Goal: Navigation & Orientation: Go to known website

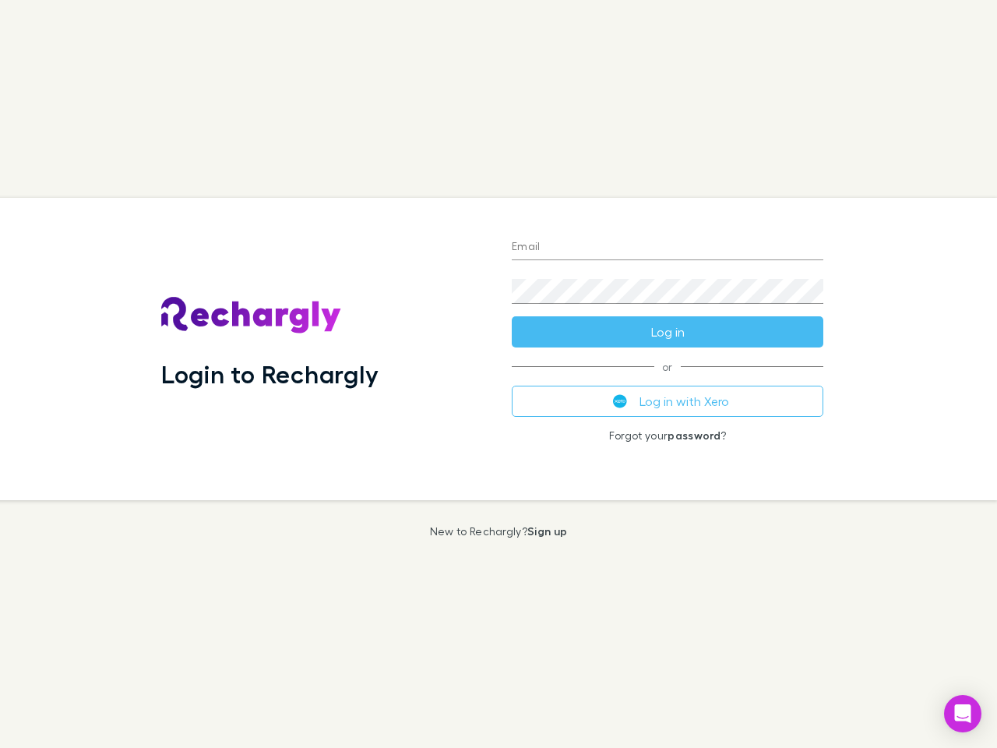
click at [498, 374] on div "Login to Rechargly" at bounding box center [324, 349] width 350 height 302
click at [667, 248] on input "Email" at bounding box center [668, 247] width 312 height 25
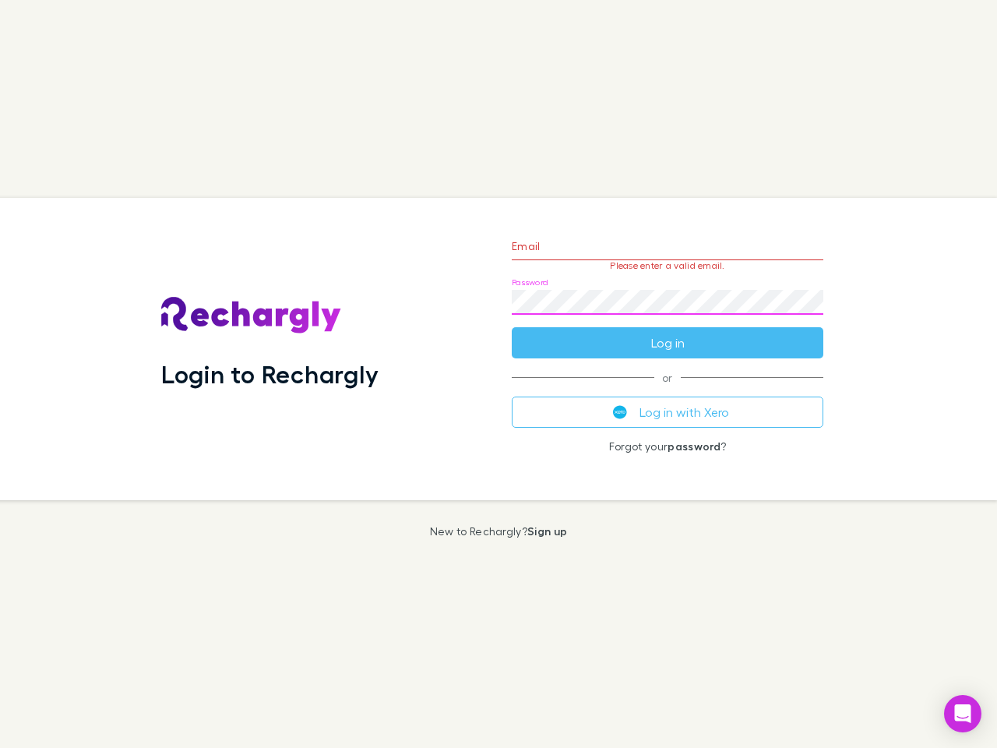
click at [667, 332] on form "Email Please enter a valid email. Password Log in" at bounding box center [668, 291] width 312 height 136
click at [667, 401] on div "Email Please enter a valid email. Password Log in or Log in with Xero Forgot yo…" at bounding box center [667, 349] width 336 height 302
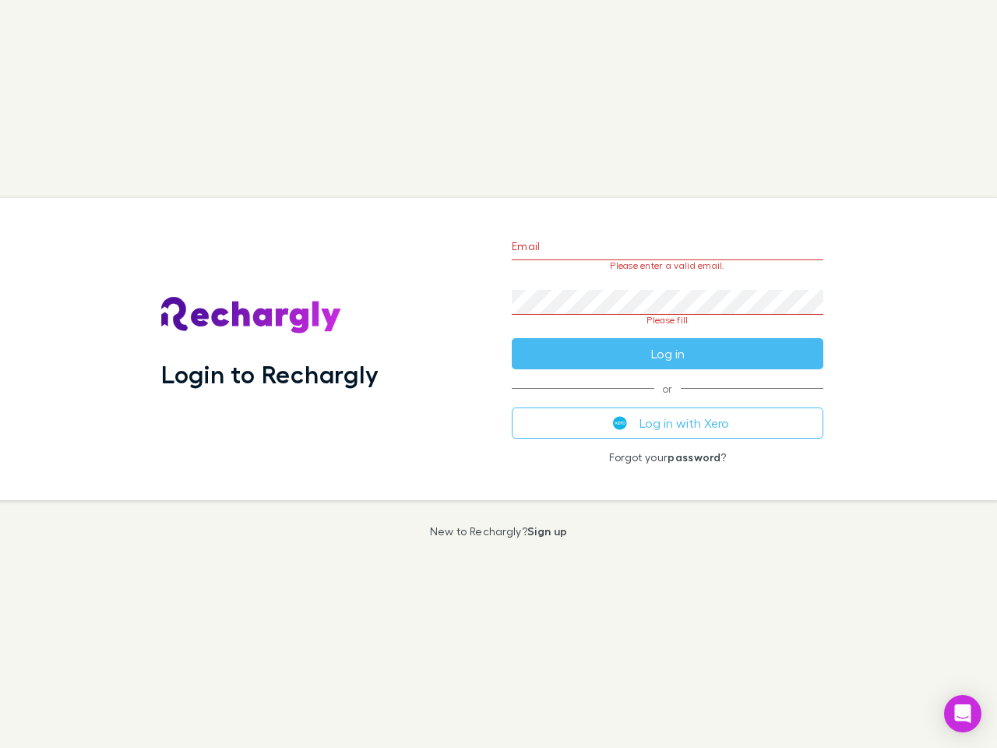
click at [963, 713] on icon "Open Intercom Messenger" at bounding box center [963, 713] width 16 height 19
